Goal: Go to known website: Go to known website

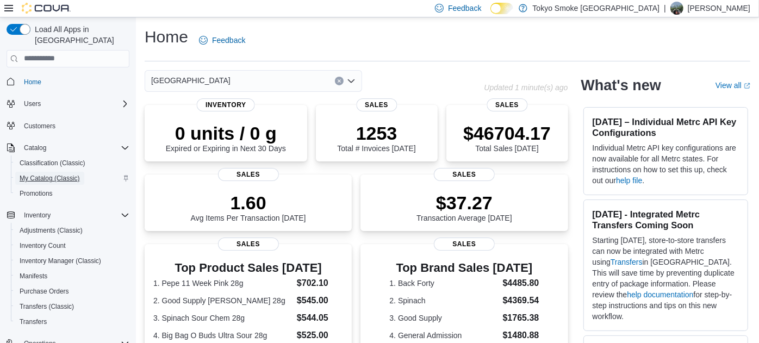
click at [37, 172] on span "My Catalog (Classic)" at bounding box center [50, 178] width 60 height 13
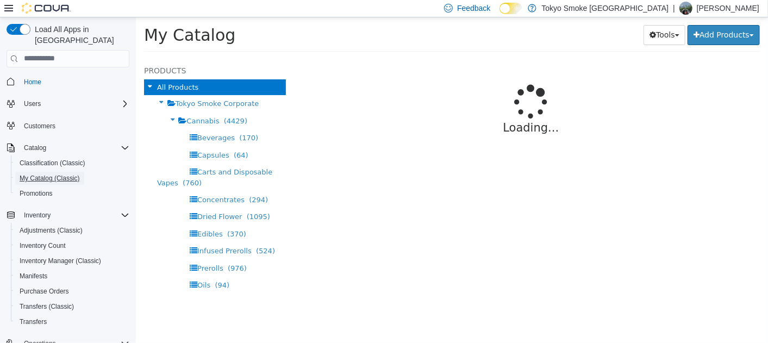
select select "**********"
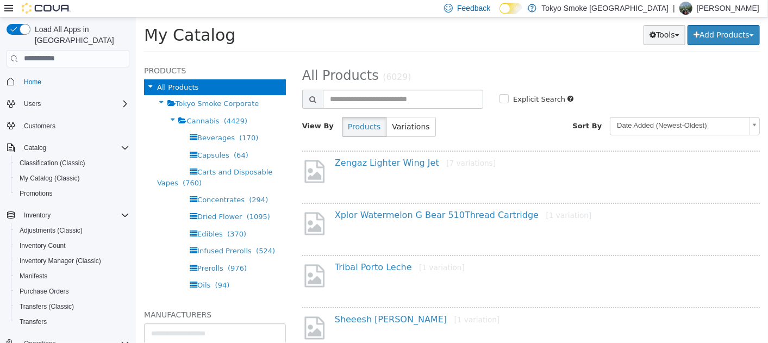
click at [670, 35] on button "Tools" at bounding box center [664, 34] width 42 height 20
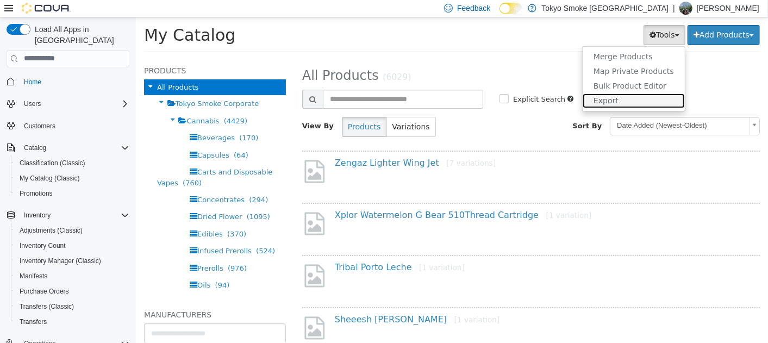
click at [616, 97] on link "Export" at bounding box center [633, 100] width 102 height 15
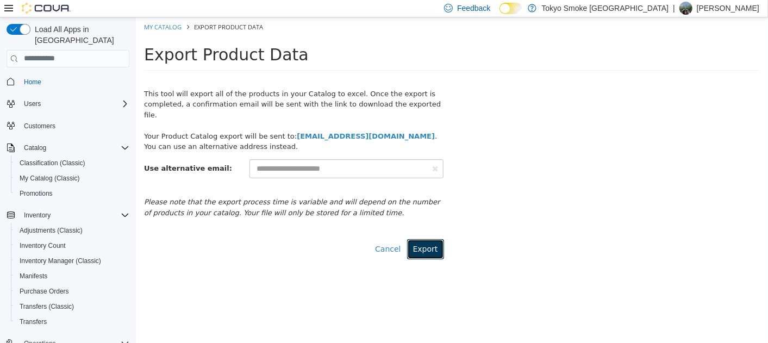
click at [422, 246] on button "Export" at bounding box center [425, 249] width 37 height 20
select select "**********"
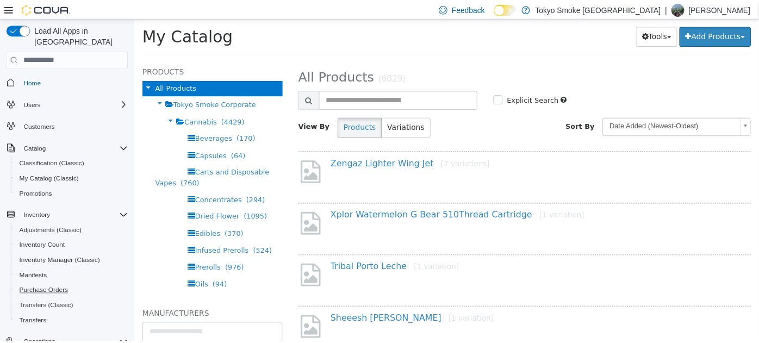
scroll to position [139, 0]
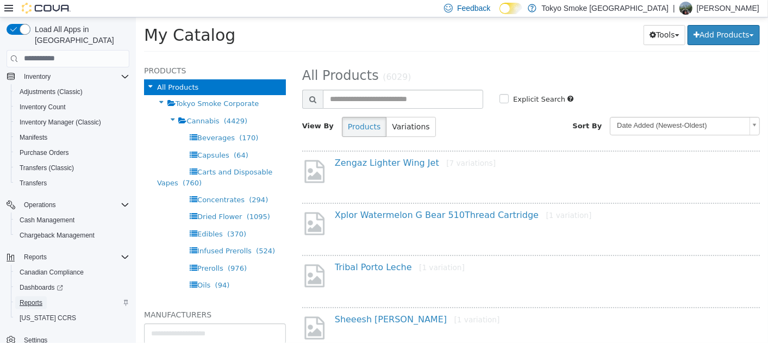
click at [35, 298] on span "Reports" at bounding box center [31, 302] width 23 height 9
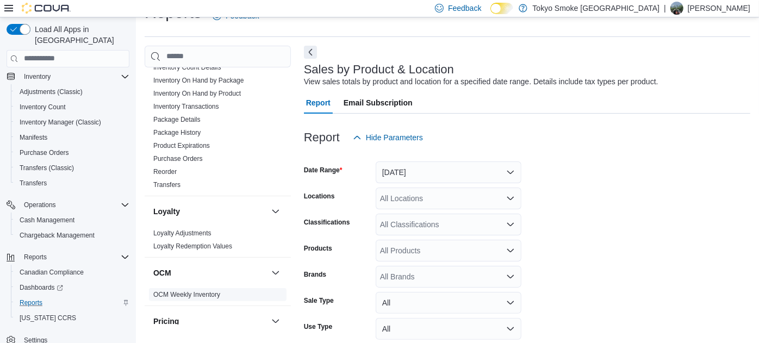
scroll to position [450, 0]
click at [171, 166] on span "Reorder" at bounding box center [164, 170] width 23 height 9
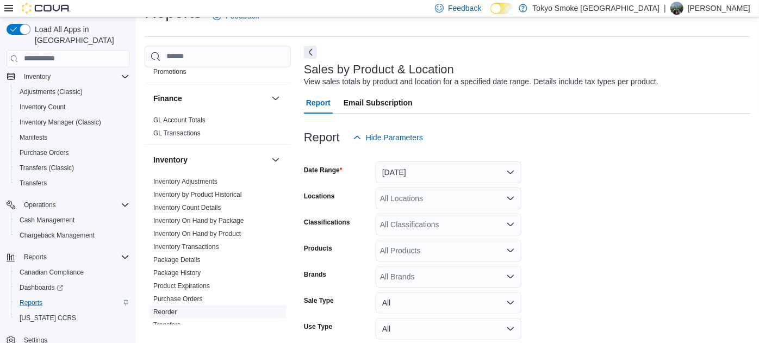
click at [170, 308] on span "Reorder" at bounding box center [164, 312] width 23 height 9
click at [164, 308] on link "Reorder" at bounding box center [164, 312] width 23 height 8
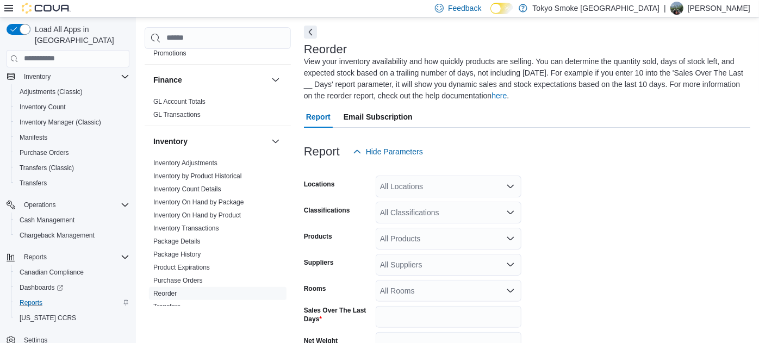
scroll to position [59, 0]
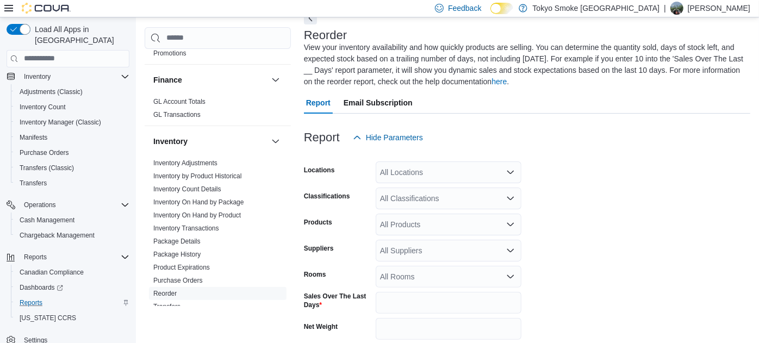
click at [440, 180] on div "All Locations" at bounding box center [449, 172] width 146 height 22
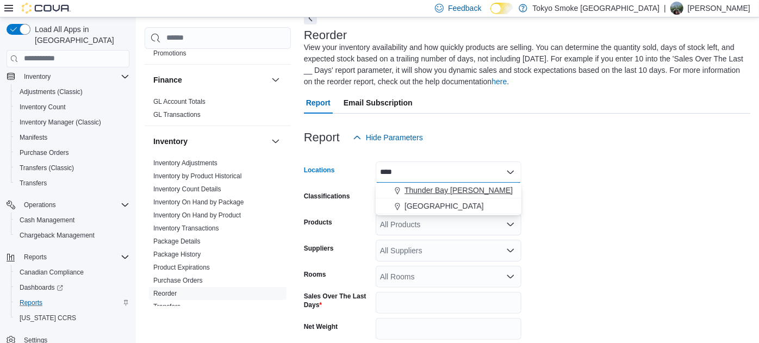
type input "****"
click at [439, 194] on span "Thunder Bay Arthur" at bounding box center [458, 190] width 108 height 11
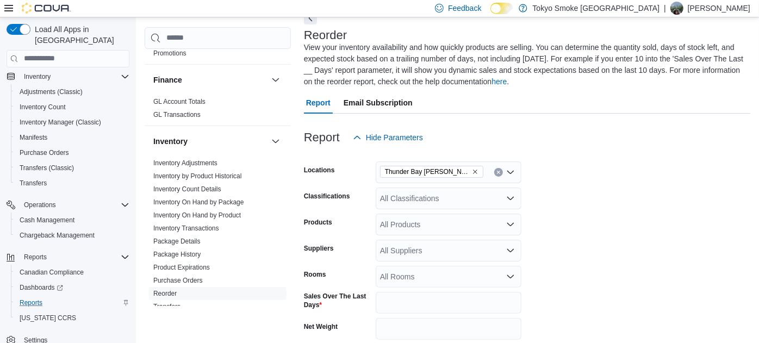
click at [618, 209] on form "Locations Thunder Bay Arthur Classifications All Classifications Products All P…" at bounding box center [527, 282] width 446 height 269
click at [504, 200] on div "All Classifications" at bounding box center [449, 199] width 146 height 22
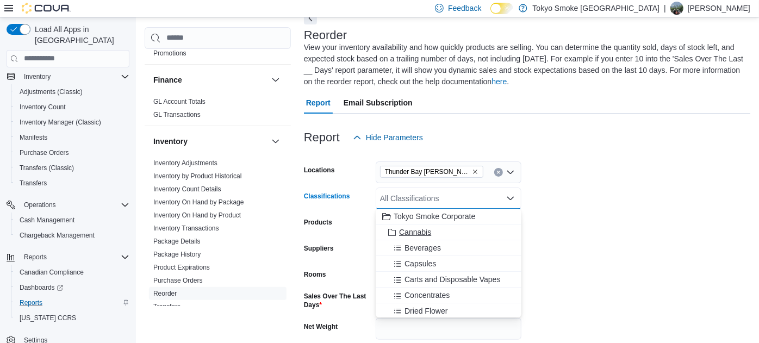
drag, startPoint x: 447, startPoint y: 240, endPoint x: 425, endPoint y: 234, distance: 23.1
click at [425, 234] on span "Cannabis" at bounding box center [415, 232] width 32 height 11
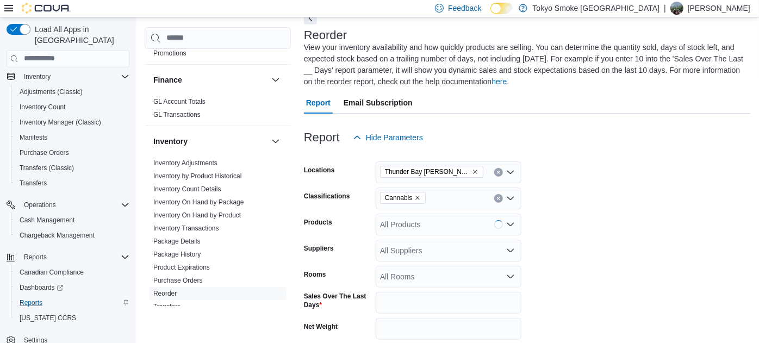
click at [594, 238] on form "Locations Thunder Bay Arthur Classifications Cannabis Products All Products Sup…" at bounding box center [527, 282] width 446 height 269
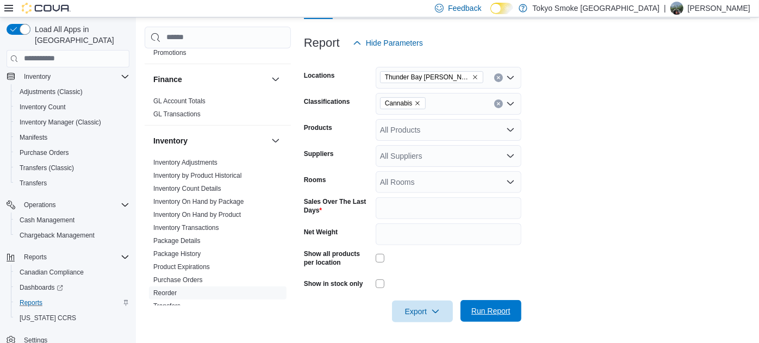
click at [502, 314] on span "Run Report" at bounding box center [490, 311] width 39 height 11
click at [416, 304] on span "Export" at bounding box center [422, 311] width 48 height 22
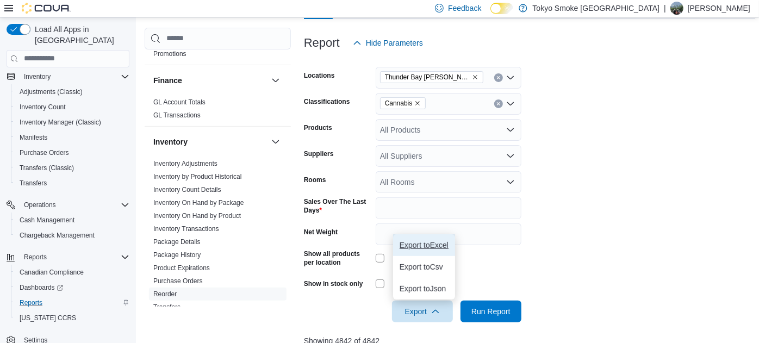
click at [423, 241] on span "Export to Excel" at bounding box center [424, 245] width 49 height 9
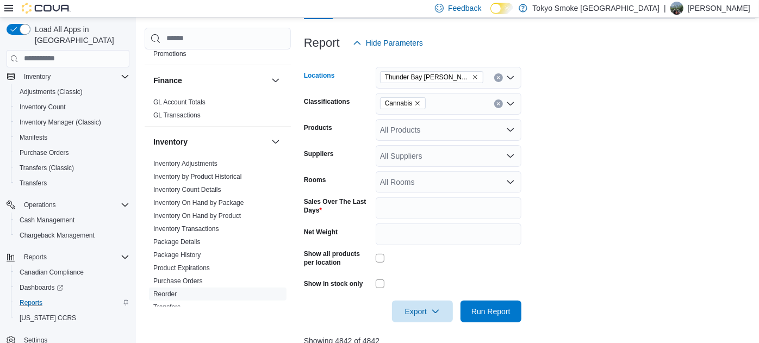
click at [472, 77] on icon "Remove Thunder Bay Arthur from selection in this group" at bounding box center [475, 77] width 7 height 7
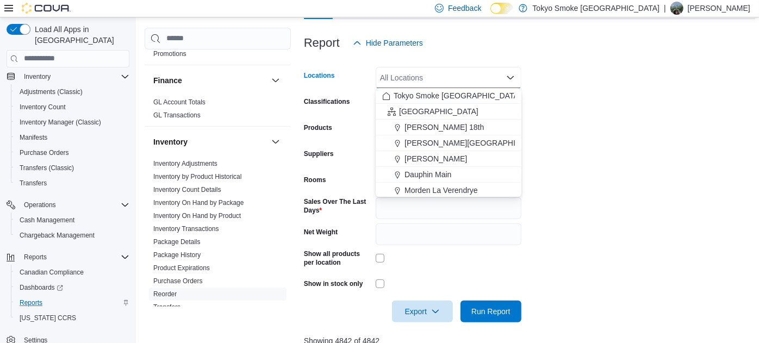
click at [446, 77] on div "All Locations" at bounding box center [449, 78] width 146 height 22
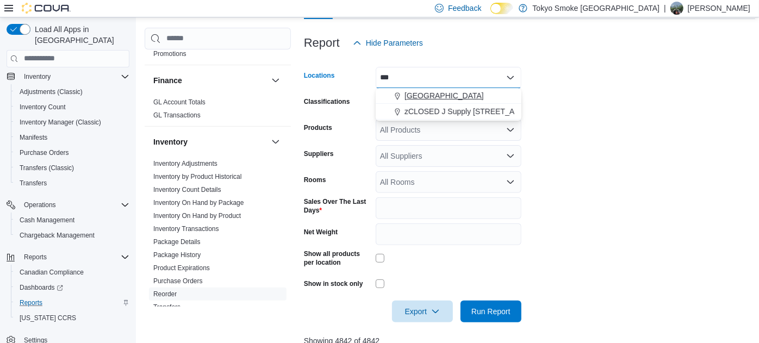
type input "***"
click at [447, 94] on span "Thunder Bay Memorial" at bounding box center [443, 95] width 79 height 11
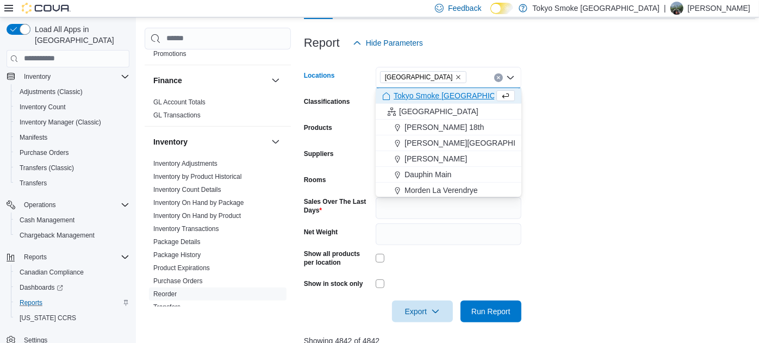
click at [661, 176] on form "Locations Thunder Bay Memorial Combo box. Selected. Thunder Bay Memorial. Press…" at bounding box center [529, 188] width 451 height 269
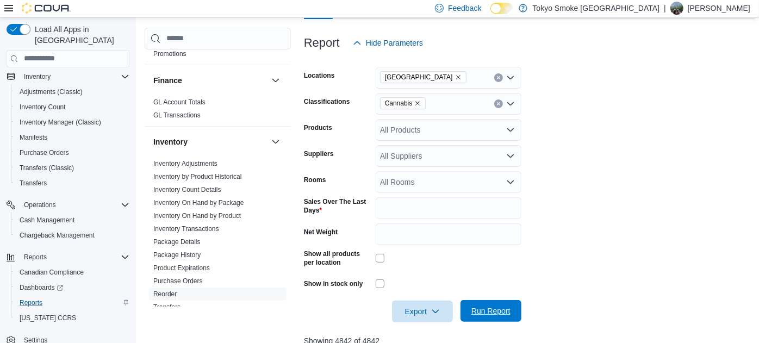
click at [485, 313] on span "Run Report" at bounding box center [490, 311] width 39 height 11
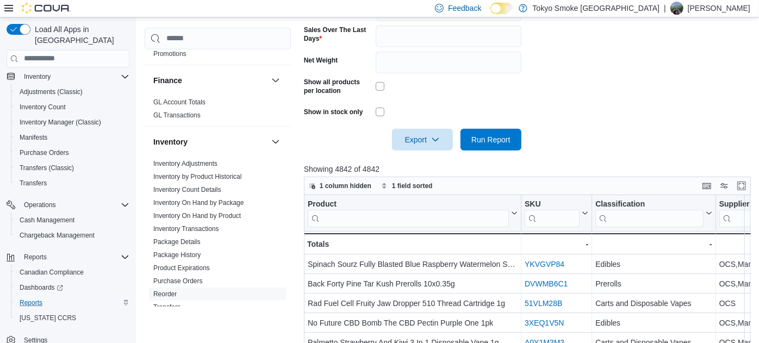
scroll to position [326, 0]
click at [410, 141] on span "Export" at bounding box center [422, 138] width 48 height 22
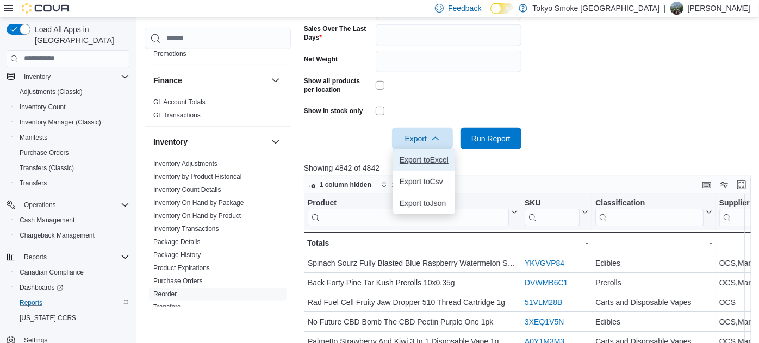
click at [422, 158] on span "Export to Excel" at bounding box center [424, 159] width 49 height 9
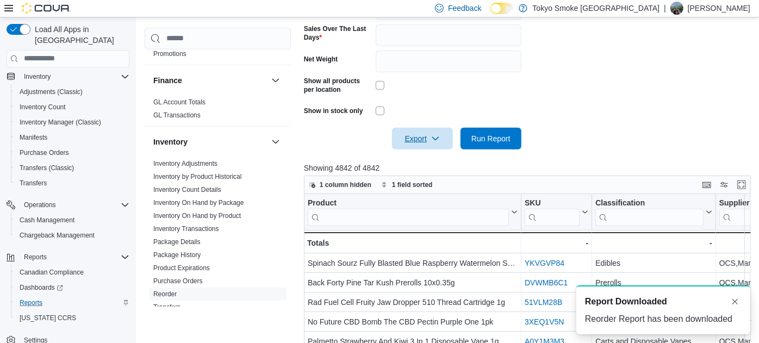
scroll to position [0, 0]
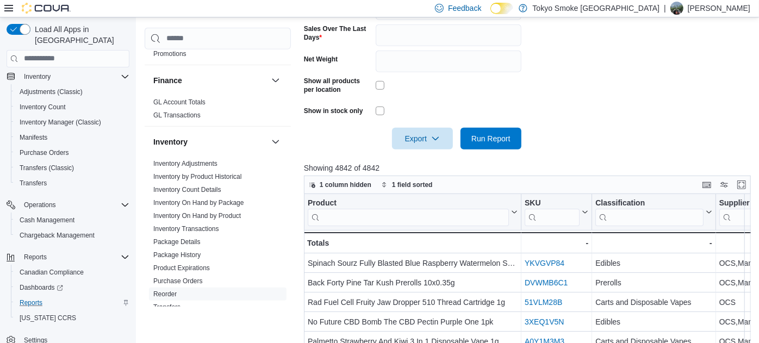
click at [347, 166] on p "Showing 4842 of 4842" at bounding box center [529, 168] width 451 height 11
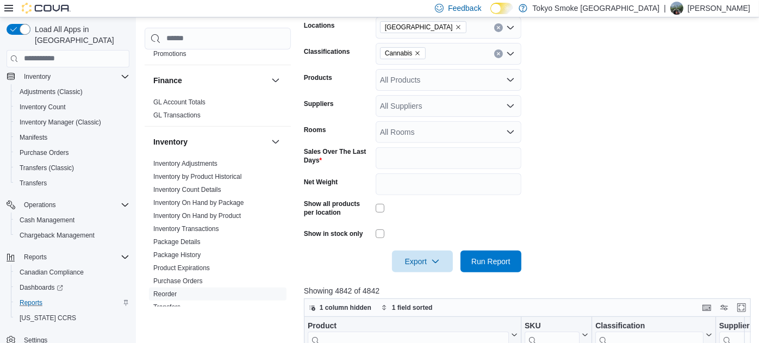
scroll to position [173, 0]
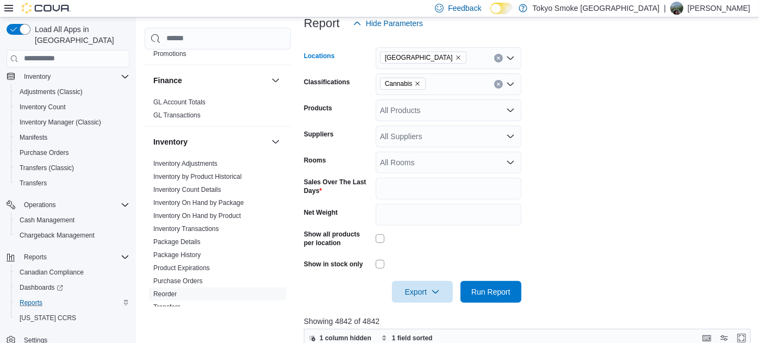
click at [460, 54] on span "Thunder Bay Memorial" at bounding box center [423, 58] width 86 height 12
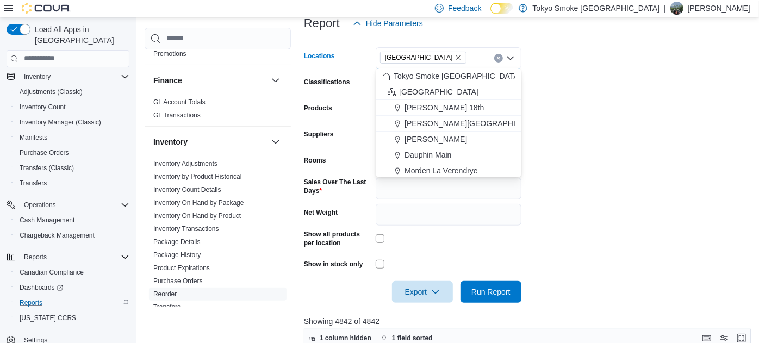
click at [460, 54] on icon "Remove Thunder Bay Memorial from selection in this group" at bounding box center [458, 57] width 7 height 7
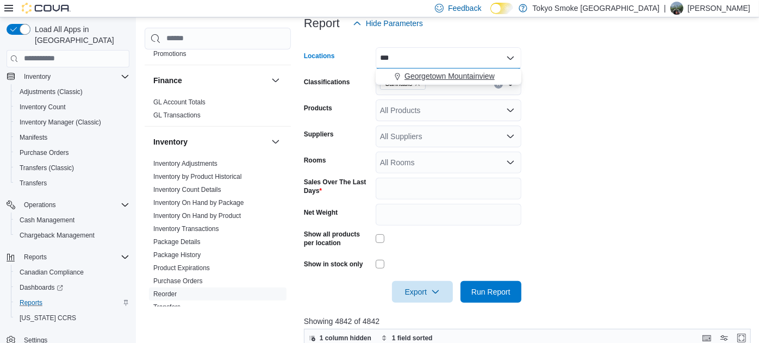
type input "***"
click at [454, 72] on span "Georgetown Mountainview" at bounding box center [449, 76] width 90 height 11
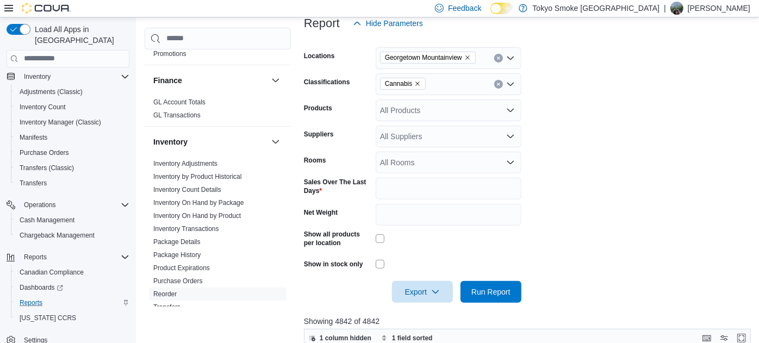
click at [601, 127] on form "Locations Georgetown Mountainview Classifications Cannabis Products All Product…" at bounding box center [529, 168] width 451 height 269
click at [490, 294] on span "Run Report" at bounding box center [490, 291] width 39 height 11
click at [419, 296] on span "Export" at bounding box center [422, 292] width 48 height 22
click at [425, 222] on span "Export to Excel" at bounding box center [424, 225] width 49 height 9
